Goal: Task Accomplishment & Management: Manage account settings

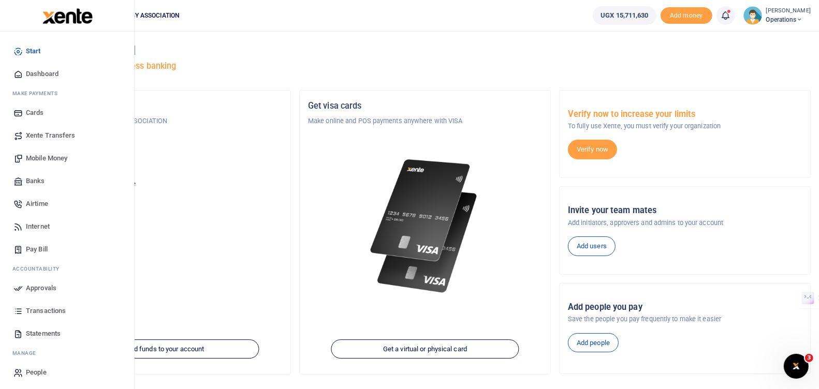
click at [32, 286] on span "Approvals" at bounding box center [41, 288] width 31 height 10
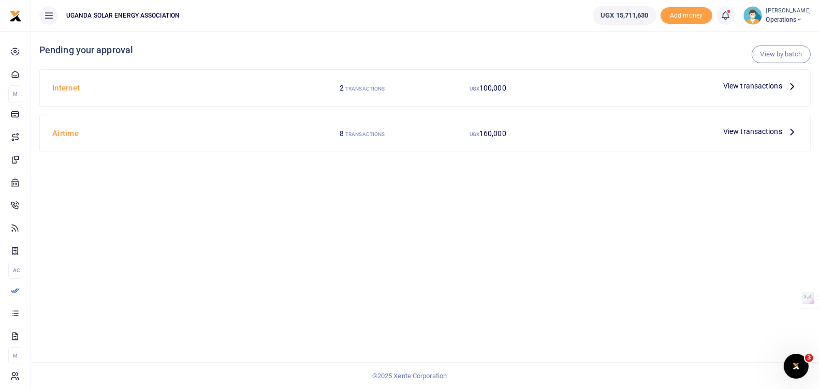
click at [741, 130] on span "View transactions" at bounding box center [752, 131] width 59 height 11
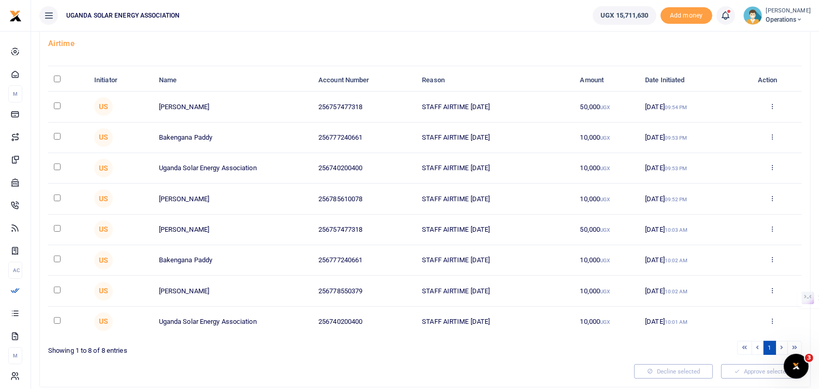
scroll to position [36, 0]
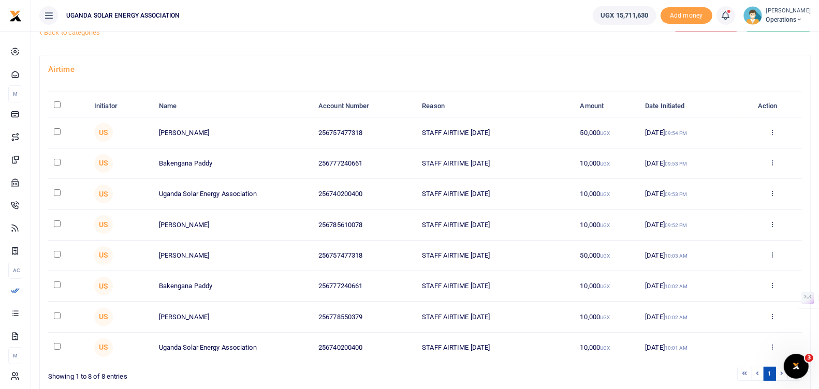
click at [54, 130] on input "checkbox" at bounding box center [57, 131] width 7 height 7
checkbox input "true"
click at [57, 159] on input "checkbox" at bounding box center [57, 162] width 7 height 7
checkbox input "true"
click at [54, 191] on input "checkbox" at bounding box center [57, 193] width 7 height 7
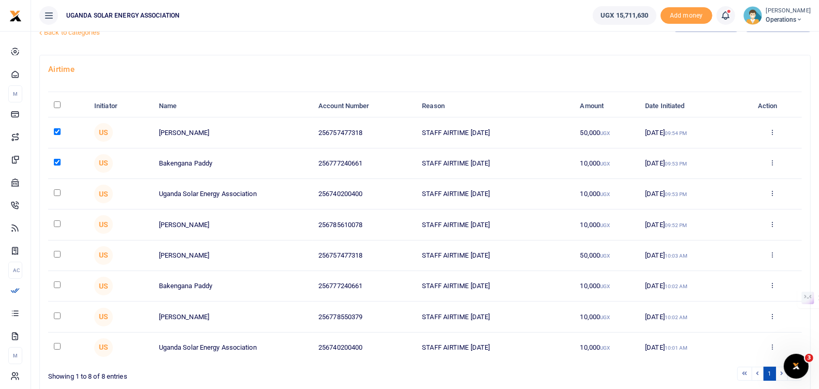
checkbox input "true"
click at [59, 221] on input "checkbox" at bounding box center [57, 224] width 7 height 7
checkbox input "true"
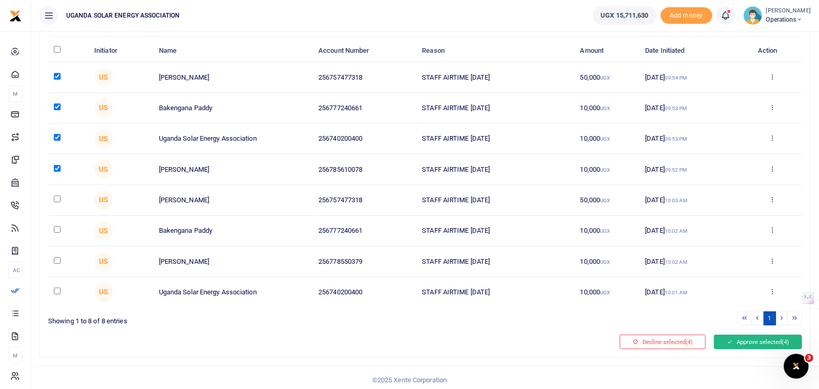
click at [764, 340] on button "Approve selected (4)" at bounding box center [758, 342] width 88 height 14
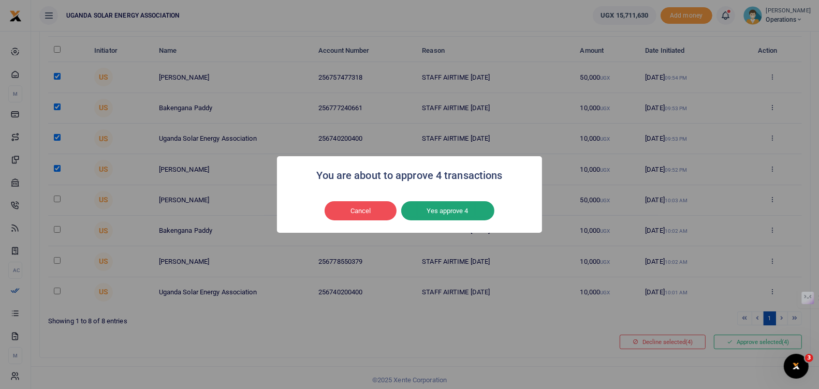
click at [451, 208] on button "Yes approve 4" at bounding box center [447, 211] width 93 height 20
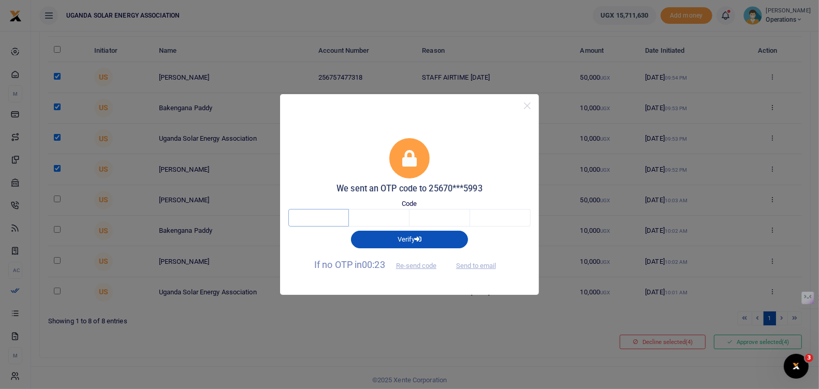
click at [326, 218] on input "text" at bounding box center [318, 218] width 61 height 18
type input "9"
type input "7"
type input "5"
type input "4"
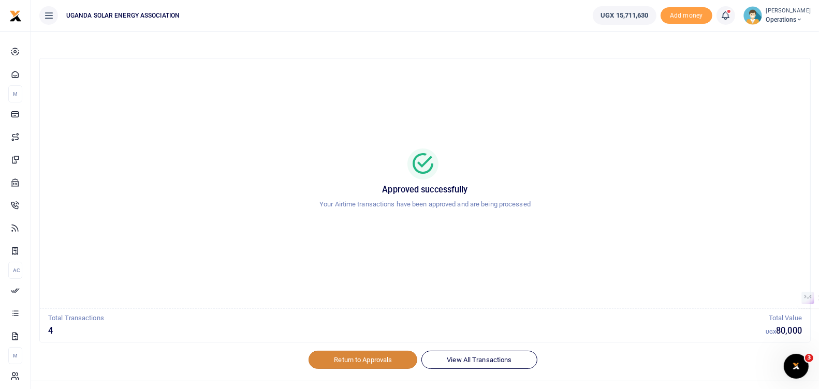
click at [367, 360] on link "Return to Approvals" at bounding box center [363, 360] width 109 height 18
